Goal: Transaction & Acquisition: Purchase product/service

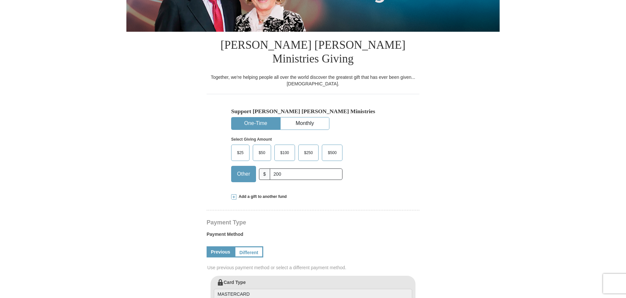
click at [287, 169] on input "200" at bounding box center [306, 174] width 73 height 11
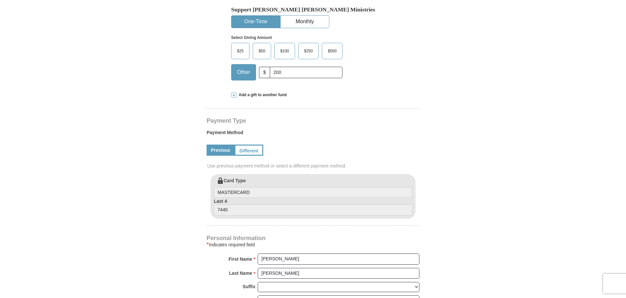
scroll to position [120, 0]
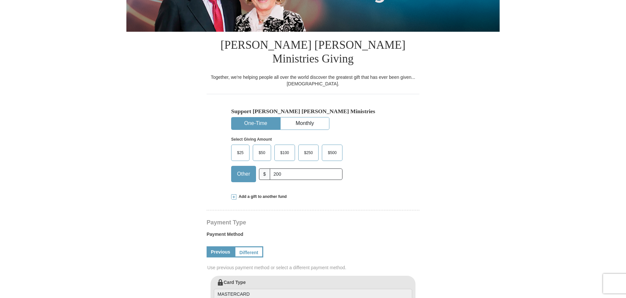
click at [257, 118] on button "One-Time" at bounding box center [255, 124] width 48 height 12
click at [242, 118] on button "One-Time" at bounding box center [255, 124] width 48 height 12
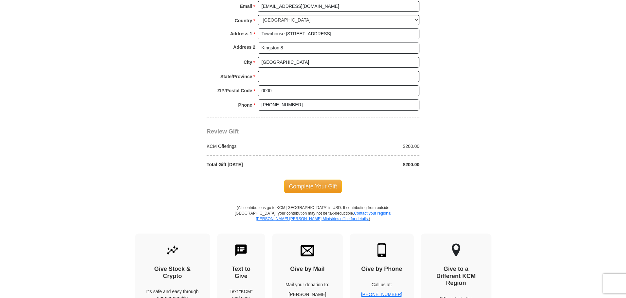
scroll to position [600, 0]
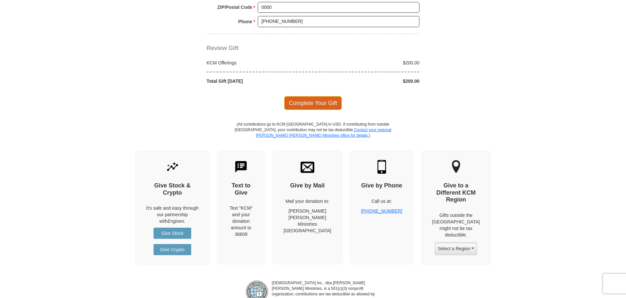
click at [312, 96] on span "Complete Your Gift" at bounding box center [313, 103] width 58 height 14
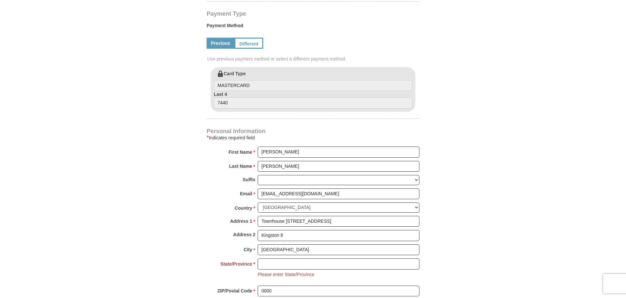
scroll to position [449, 0]
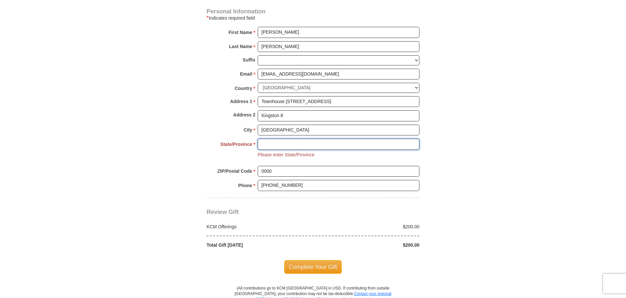
click at [275, 139] on input "State/Province *" at bounding box center [339, 144] width 162 height 11
type input "0000"
click at [317, 260] on span "Complete Your Gift" at bounding box center [313, 267] width 58 height 14
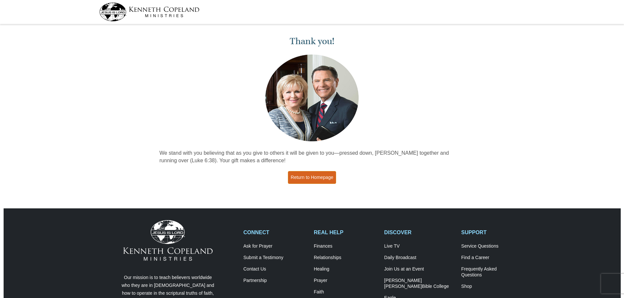
click at [307, 177] on link "Return to Homepage" at bounding box center [312, 177] width 48 height 13
